Goal: Find specific page/section: Find specific page/section

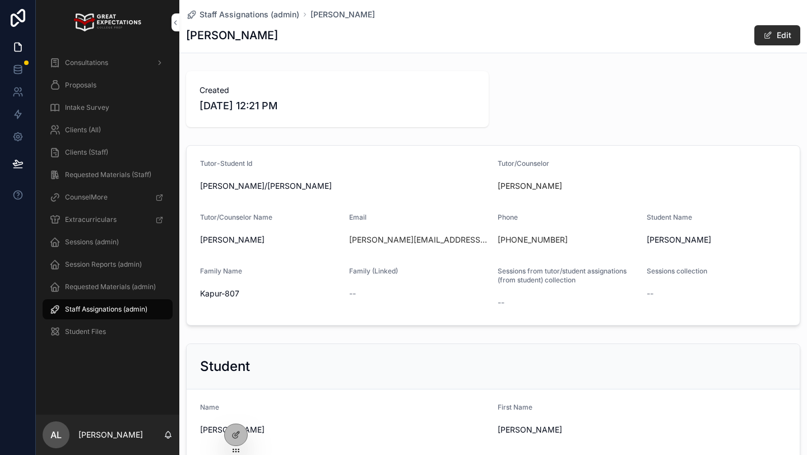
click at [96, 131] on span "Clients (All)" at bounding box center [83, 130] width 36 height 9
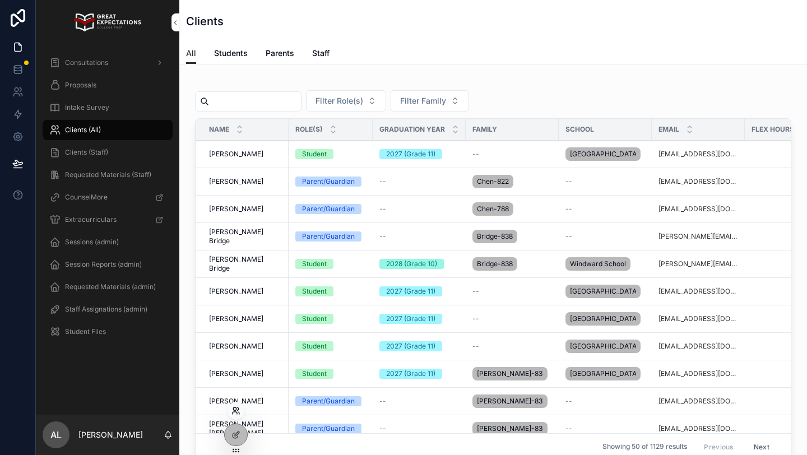
click at [239, 413] on icon at bounding box center [238, 413] width 1 height 2
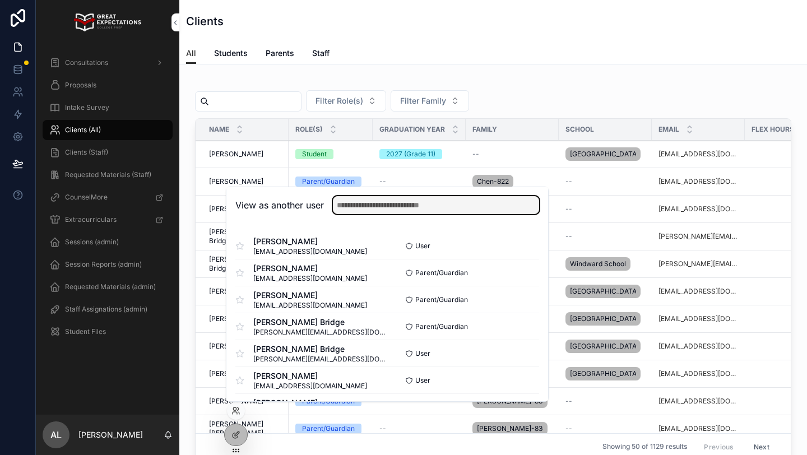
click at [377, 208] on input "text" at bounding box center [436, 205] width 206 height 18
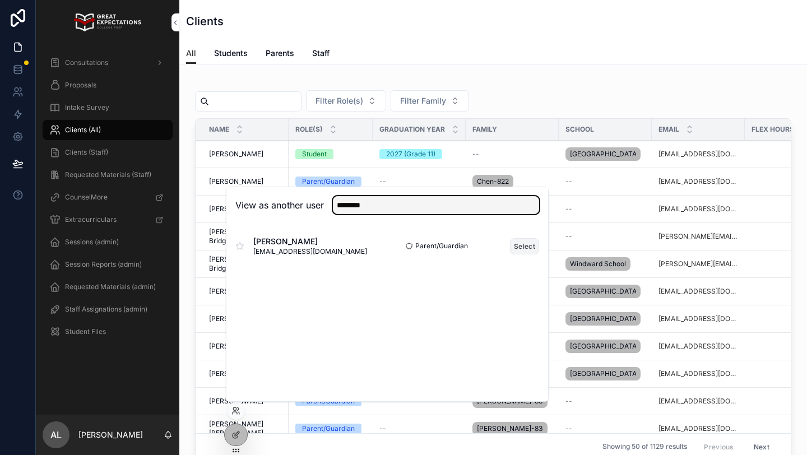
type input "********"
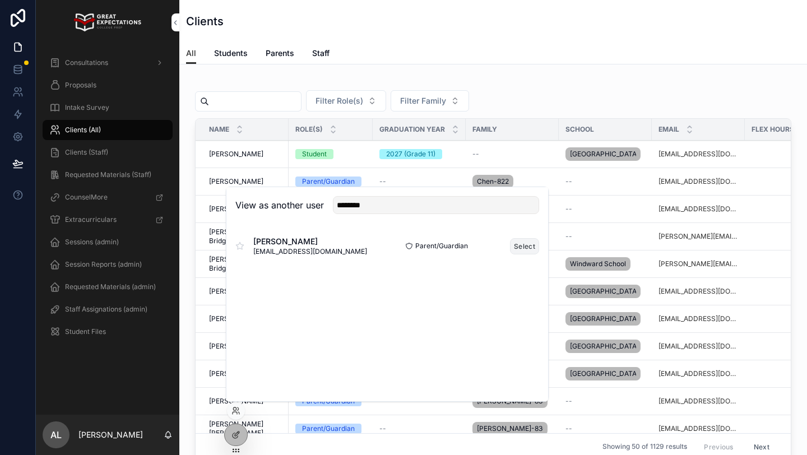
click at [525, 245] on button "Select" at bounding box center [524, 246] width 29 height 16
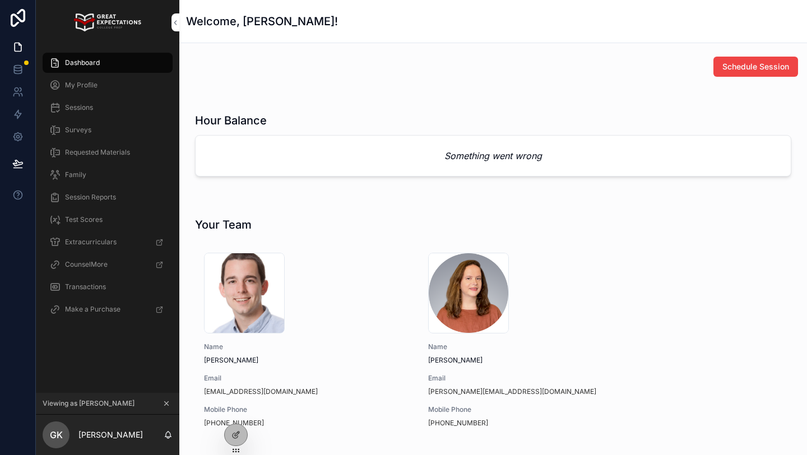
click at [93, 108] on span "Sessions" at bounding box center [79, 107] width 28 height 9
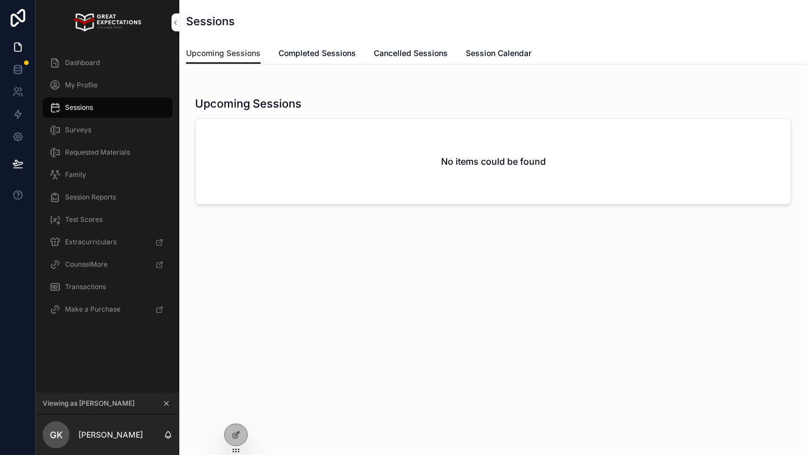
click at [106, 60] on div "Dashboard" at bounding box center [107, 63] width 117 height 18
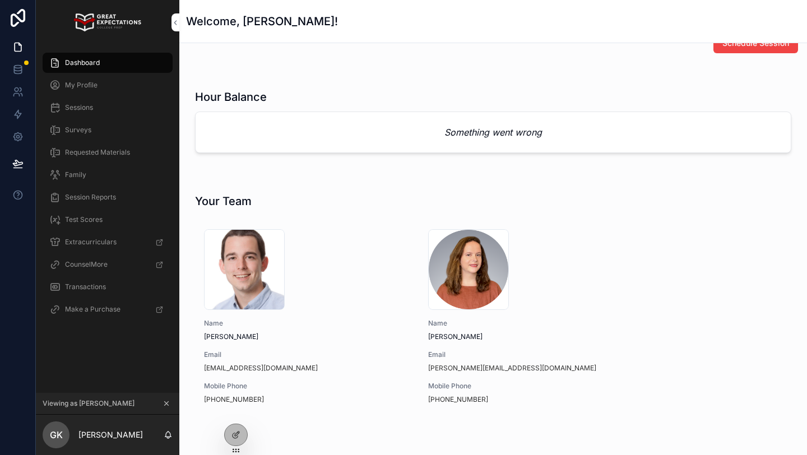
scroll to position [24, 0]
